Goal: Task Accomplishment & Management: Manage account settings

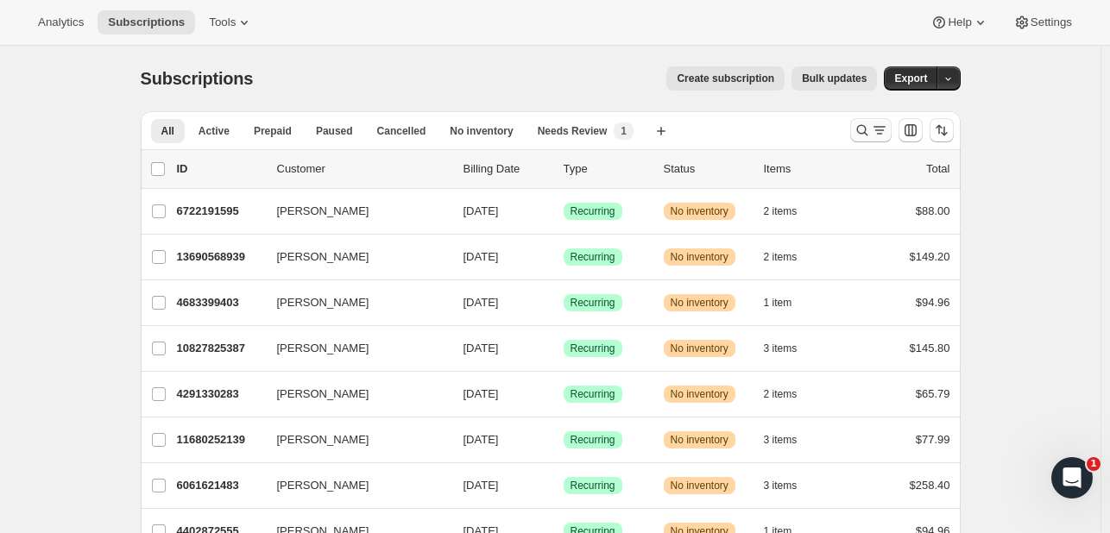
click at [859, 135] on icon "Search and filter results" at bounding box center [861, 130] width 17 height 17
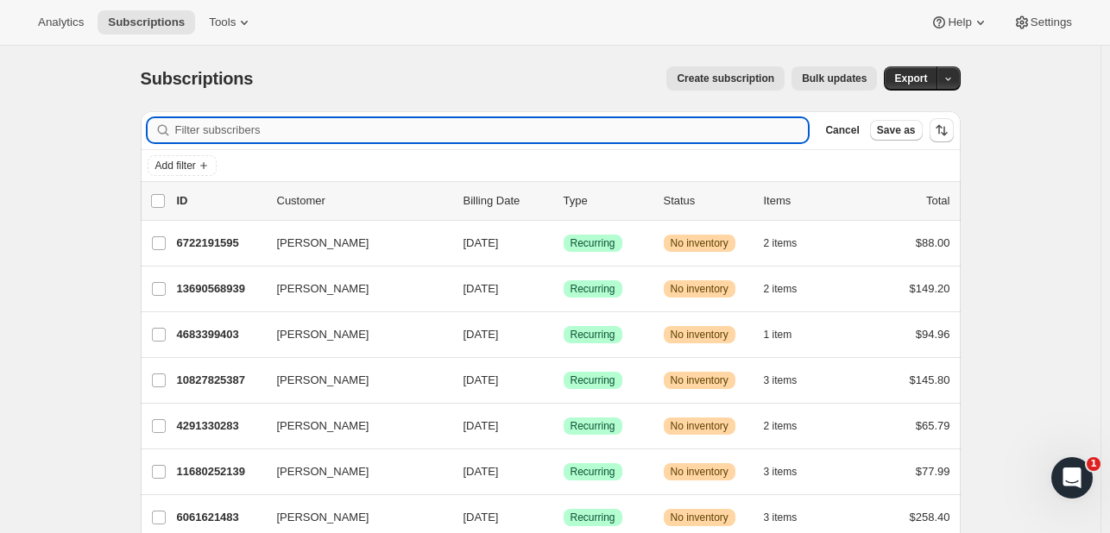
click at [314, 135] on input "Filter subscribers" at bounding box center [491, 130] width 633 height 24
paste input "[EMAIL_ADDRESS][DOMAIN_NAME]"
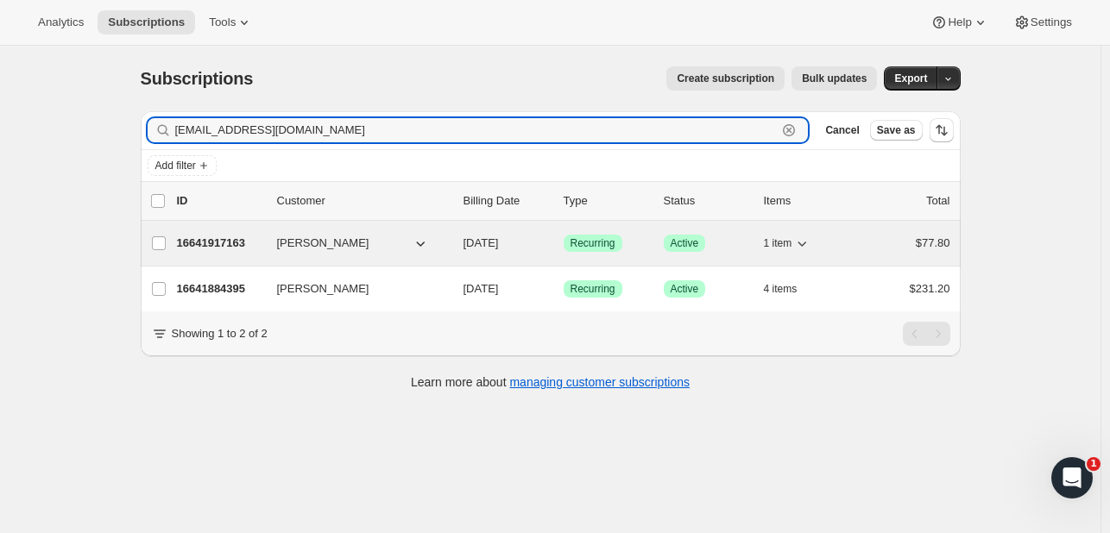
type input "[EMAIL_ADDRESS][DOMAIN_NAME]"
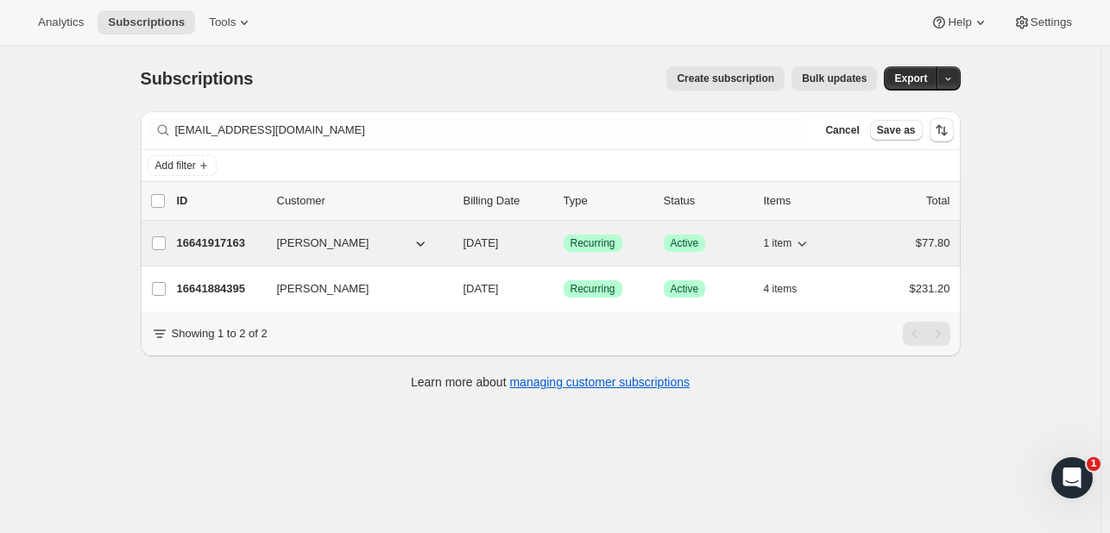
click at [214, 243] on p "16641917163" at bounding box center [220, 243] width 86 height 17
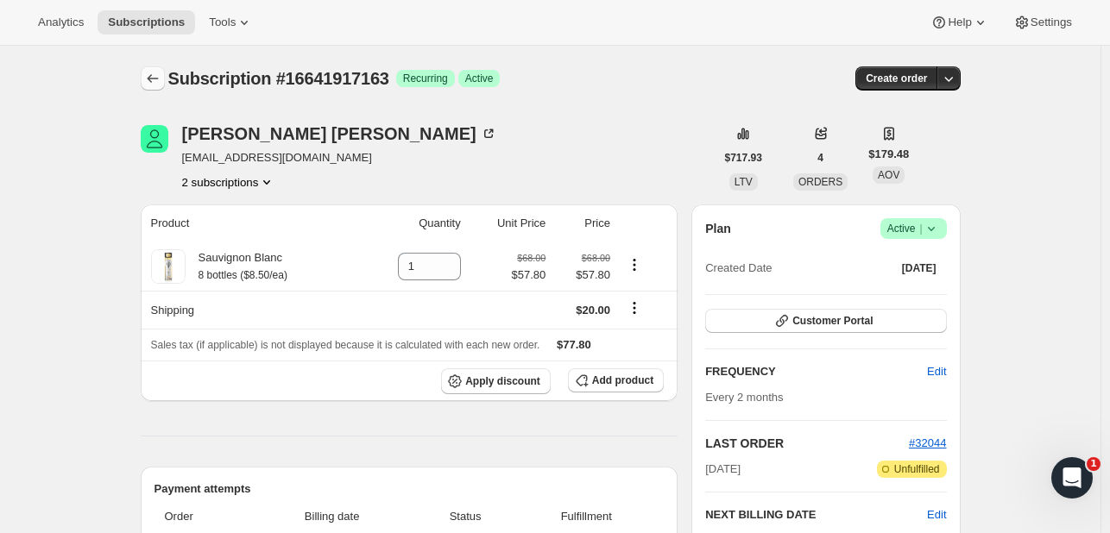
click at [161, 77] on icon "Subscriptions" at bounding box center [152, 78] width 17 height 17
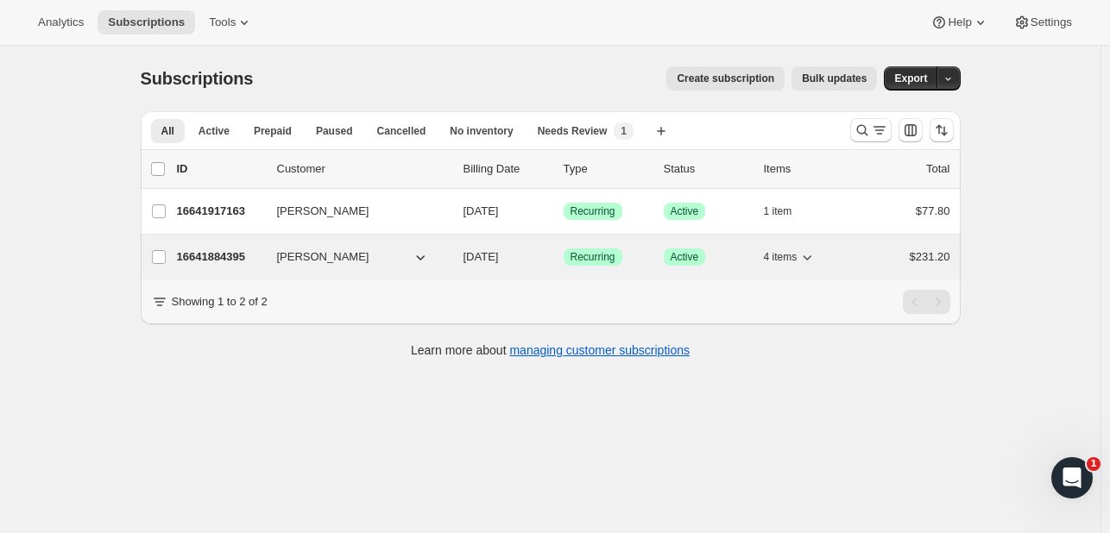
click at [245, 257] on p "16641884395" at bounding box center [220, 256] width 86 height 17
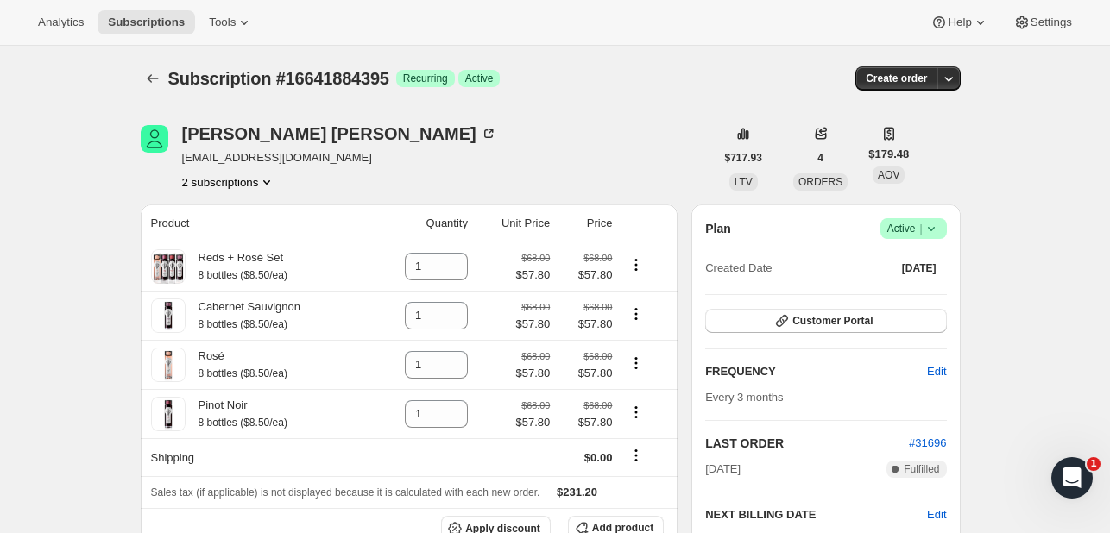
click at [328, 70] on span "Subscription #16641884395" at bounding box center [278, 78] width 221 height 19
click at [337, 74] on span "Subscription #16641884395" at bounding box center [278, 78] width 221 height 19
copy span "16641884395"
click at [148, 76] on icon "Subscriptions" at bounding box center [152, 78] width 17 height 17
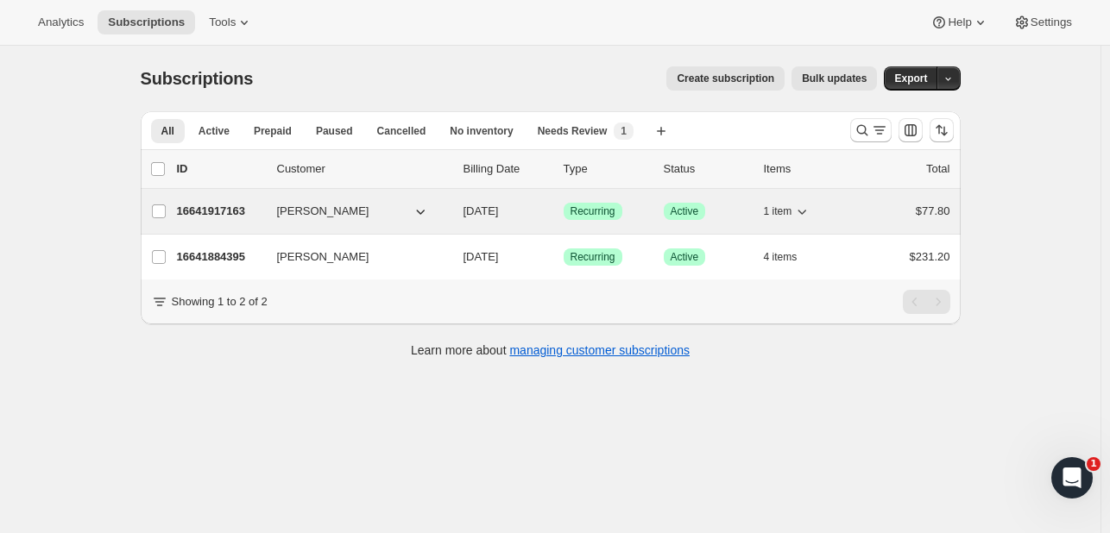
click at [228, 215] on p "16641917163" at bounding box center [220, 211] width 86 height 17
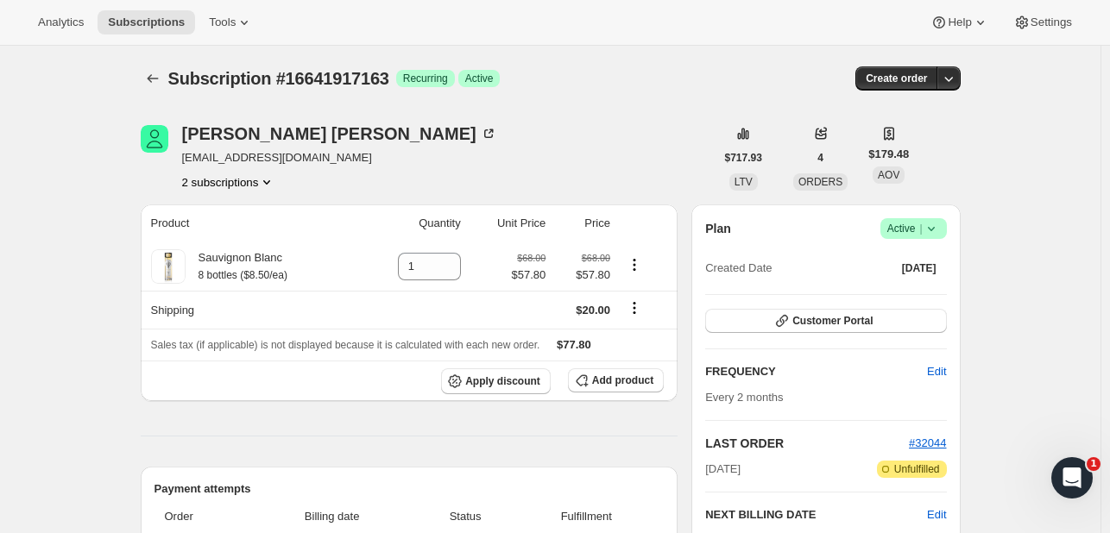
click at [331, 74] on span "Subscription #16641917163" at bounding box center [278, 78] width 221 height 19
copy span "16641917163"
click at [160, 83] on icon "Subscriptions" at bounding box center [152, 78] width 17 height 17
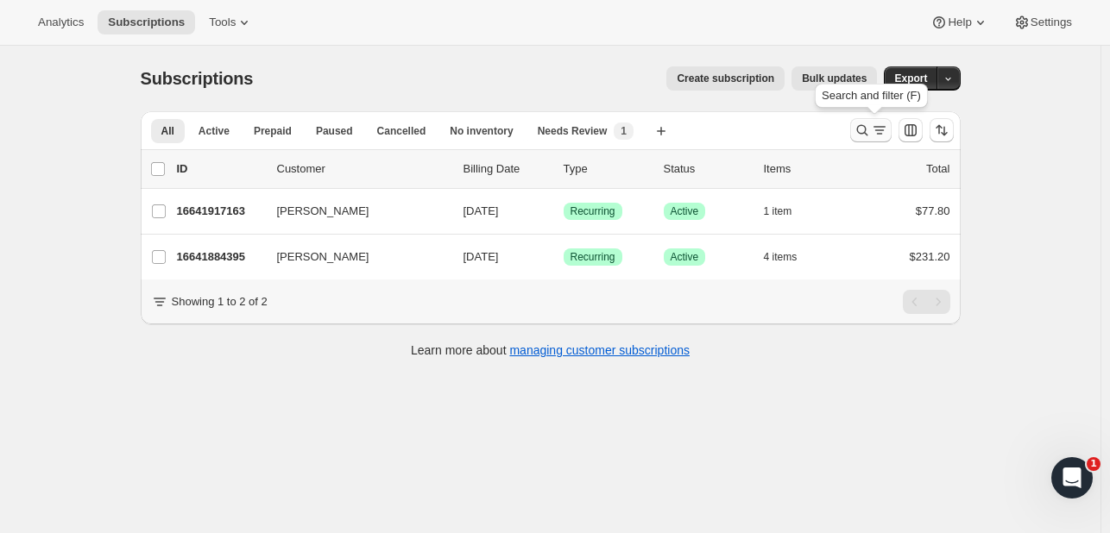
click at [854, 131] on button "Search and filter results" at bounding box center [870, 130] width 41 height 24
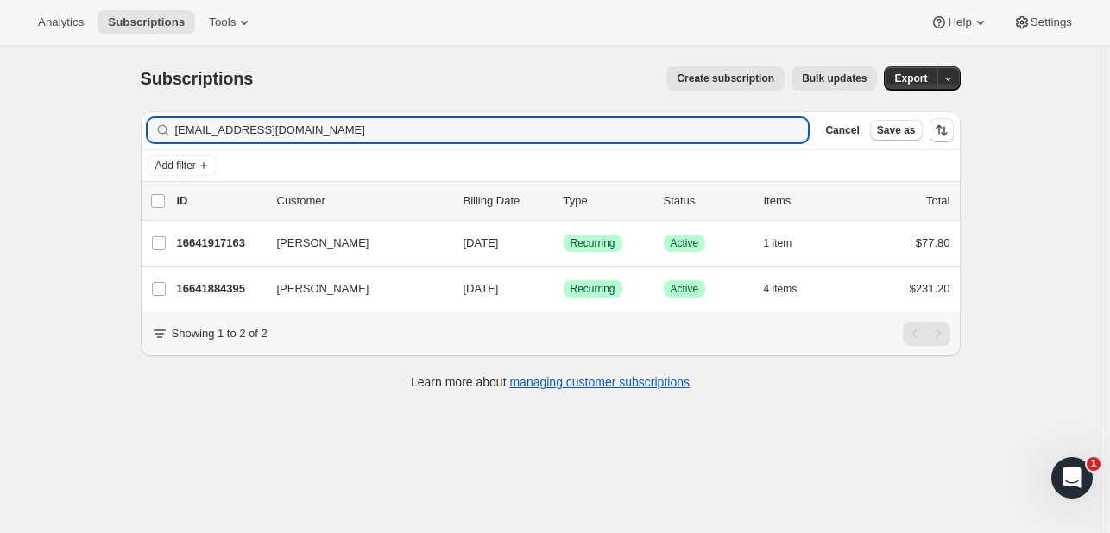
drag, startPoint x: 378, startPoint y: 133, endPoint x: 65, endPoint y: 132, distance: 313.2
click at [43, 132] on div "Subscriptions. This page is ready Subscriptions Create subscription Bulk update…" at bounding box center [550, 312] width 1100 height 533
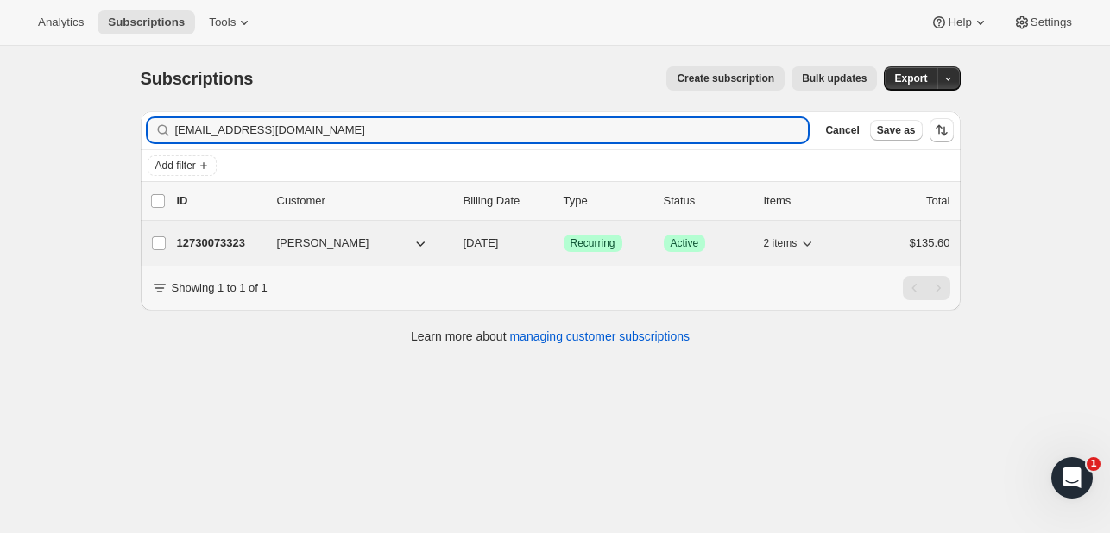
type input "[EMAIL_ADDRESS][DOMAIN_NAME]"
click at [198, 235] on p "12730073323" at bounding box center [220, 243] width 86 height 17
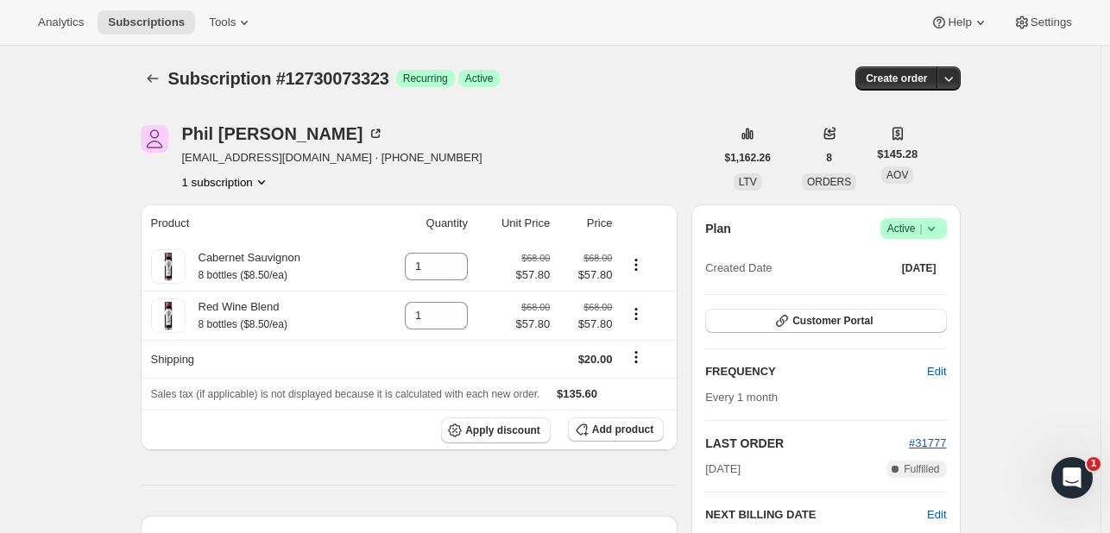
click at [945, 226] on span "Success Active |" at bounding box center [913, 228] width 66 height 21
click at [915, 283] on span "Cancel subscription" at bounding box center [910, 291] width 97 height 17
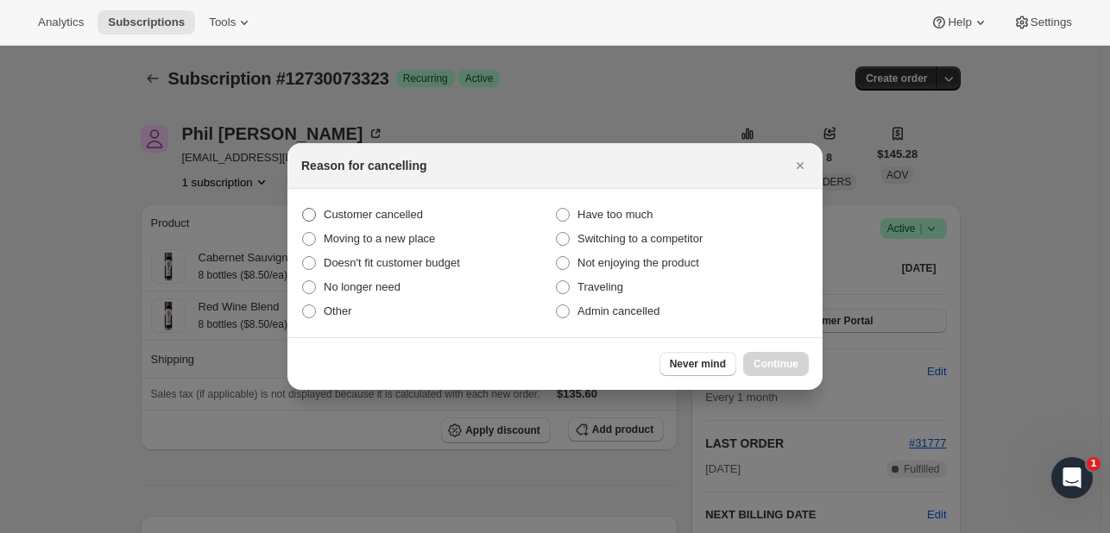
click at [409, 204] on label "Customer cancelled" at bounding box center [428, 215] width 254 height 24
click at [303, 208] on input "Customer cancelled" at bounding box center [302, 208] width 1 height 1
radio input "true"
click at [767, 358] on span "Continue" at bounding box center [775, 364] width 45 height 14
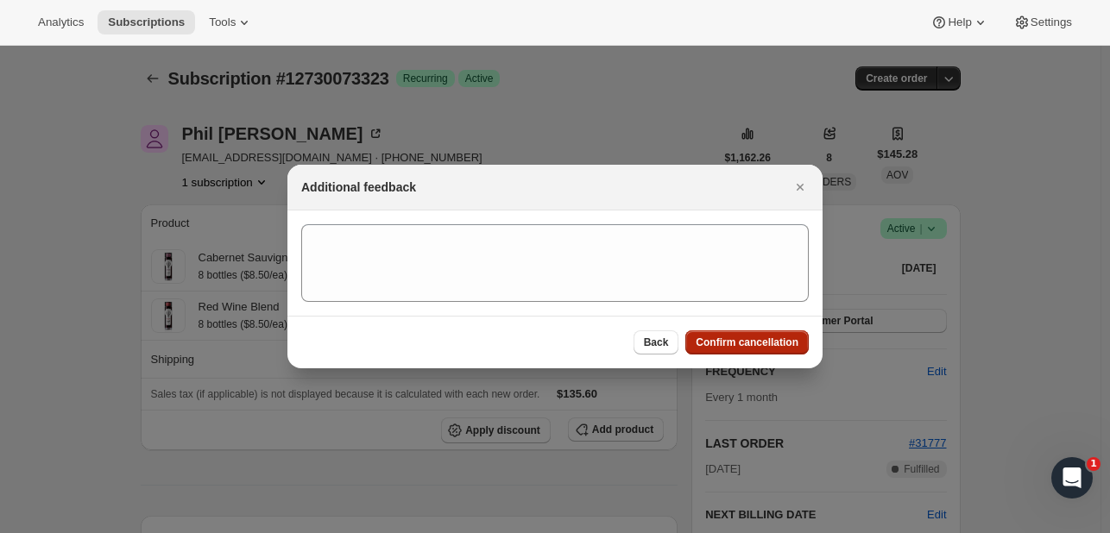
click at [743, 340] on span "Confirm cancellation" at bounding box center [746, 343] width 103 height 14
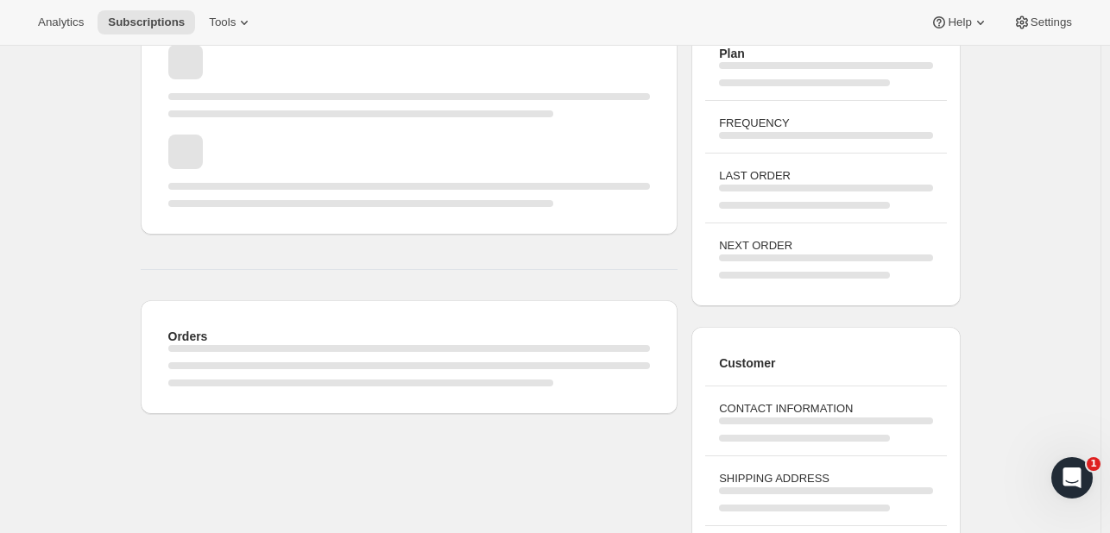
scroll to position [72, 0]
